Goal: Task Accomplishment & Management: Manage account settings

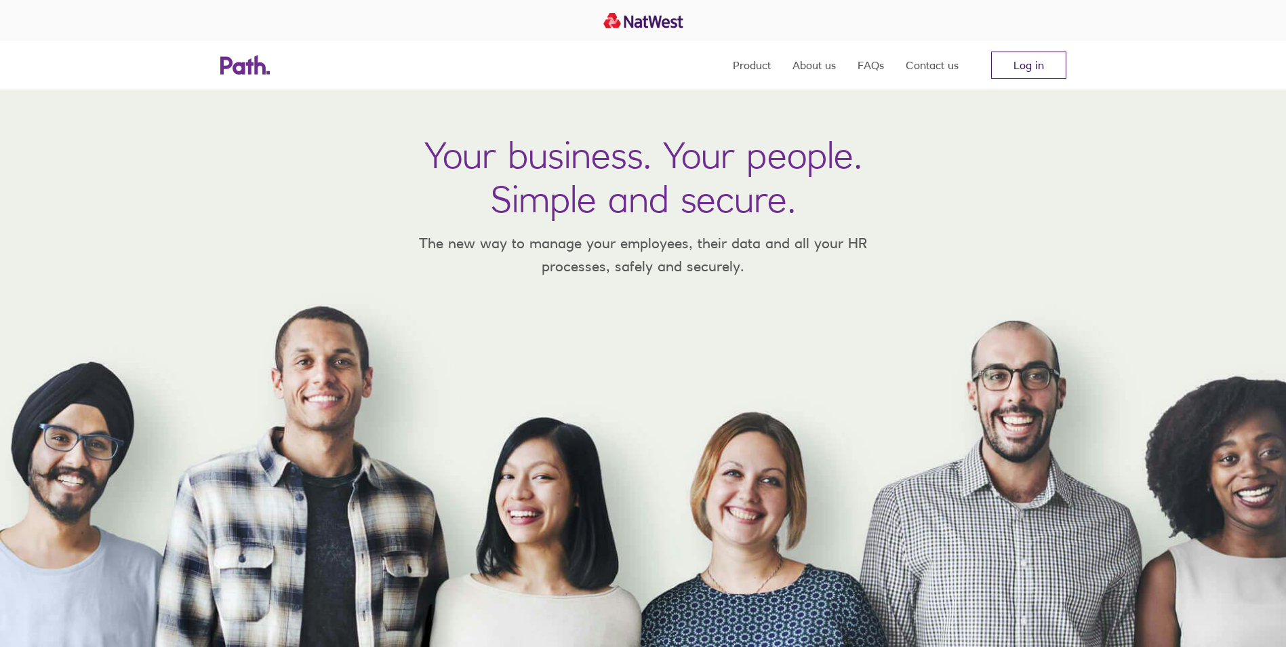
drag, startPoint x: 0, startPoint y: 0, endPoint x: 995, endPoint y: 66, distance: 997.1
click at [996, 66] on link "Log in" at bounding box center [1028, 65] width 75 height 27
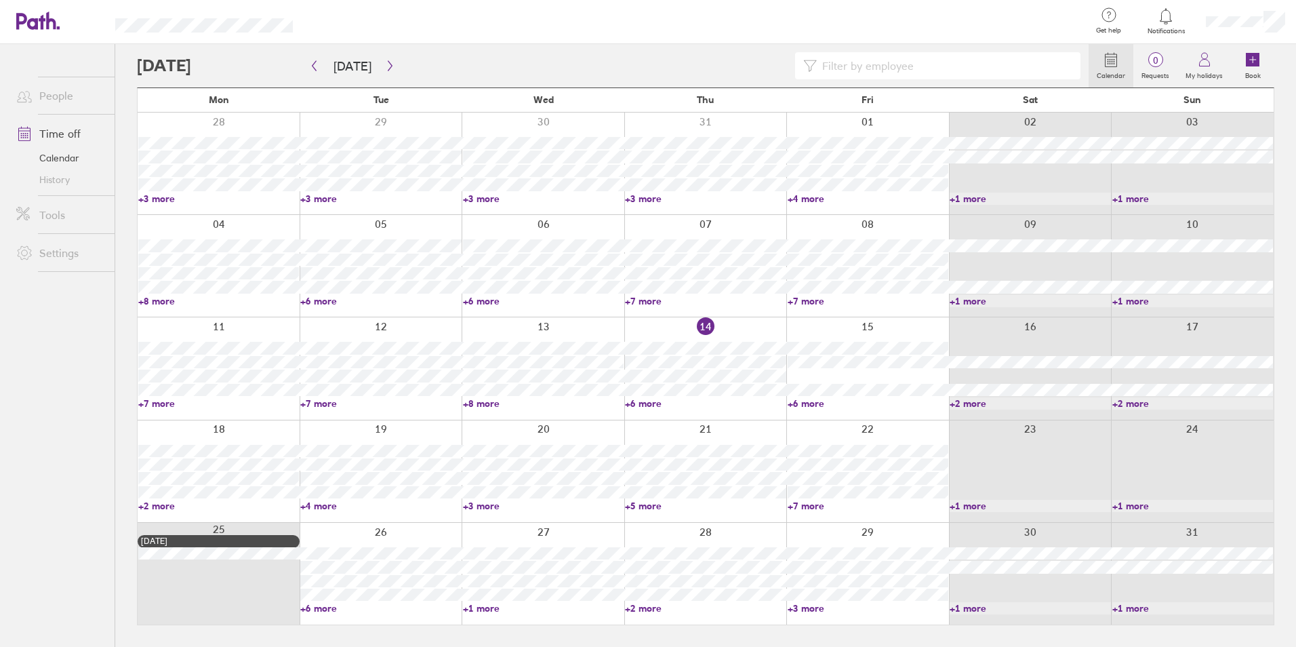
click at [650, 401] on link "+6 more" at bounding box center [705, 403] width 161 height 12
click at [807, 403] on link "+6 more" at bounding box center [868, 403] width 161 height 12
click at [157, 499] on div at bounding box center [219, 471] width 162 height 102
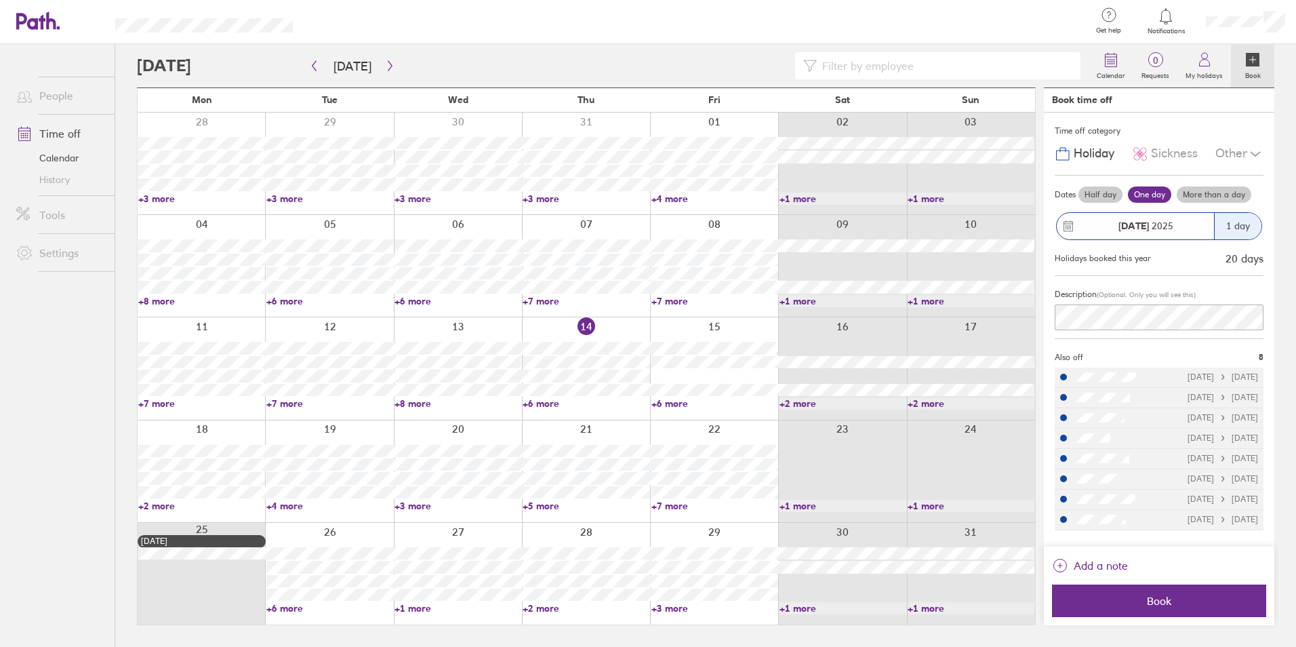
click at [152, 511] on div at bounding box center [201, 471] width 127 height 102
click at [151, 506] on link "+2 more" at bounding box center [201, 505] width 127 height 12
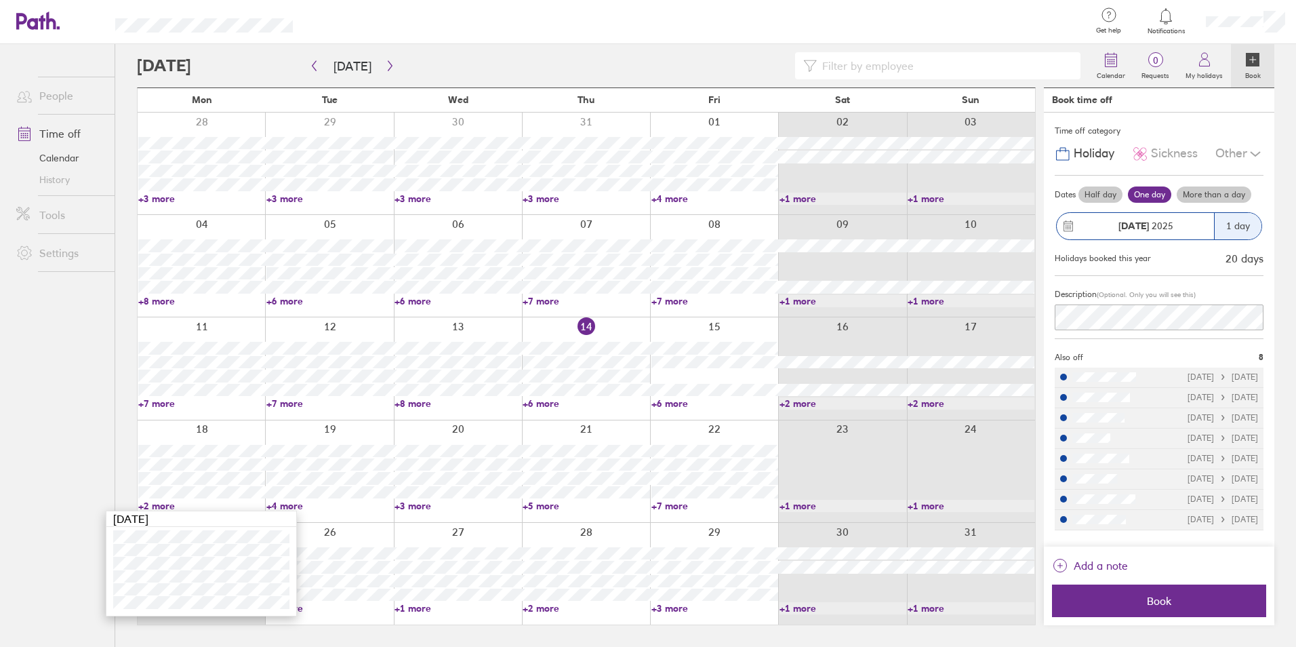
click at [74, 422] on ul "People Time off Calendar History Tools Settings" at bounding box center [57, 323] width 115 height 558
